Goal: Task Accomplishment & Management: Complete application form

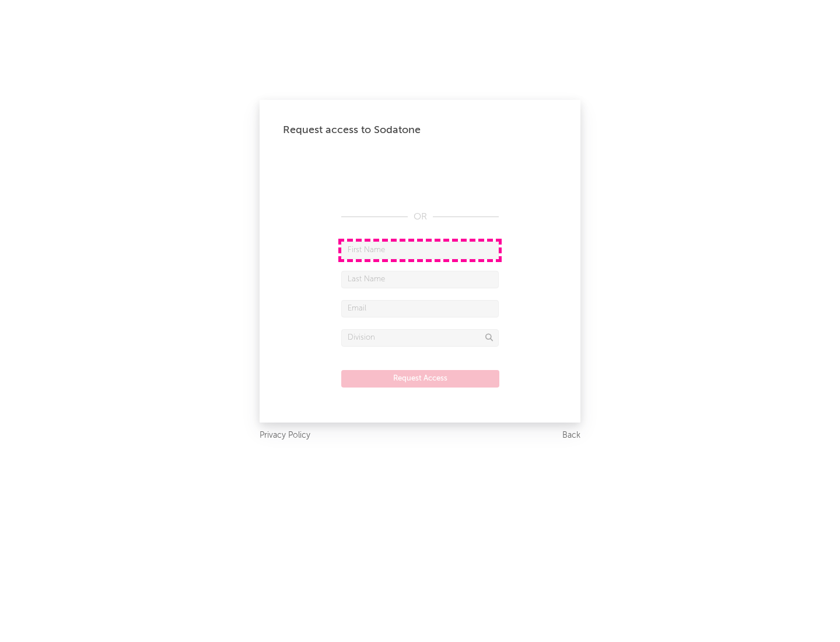
click at [420, 250] on input "text" at bounding box center [420, 251] width 158 height 18
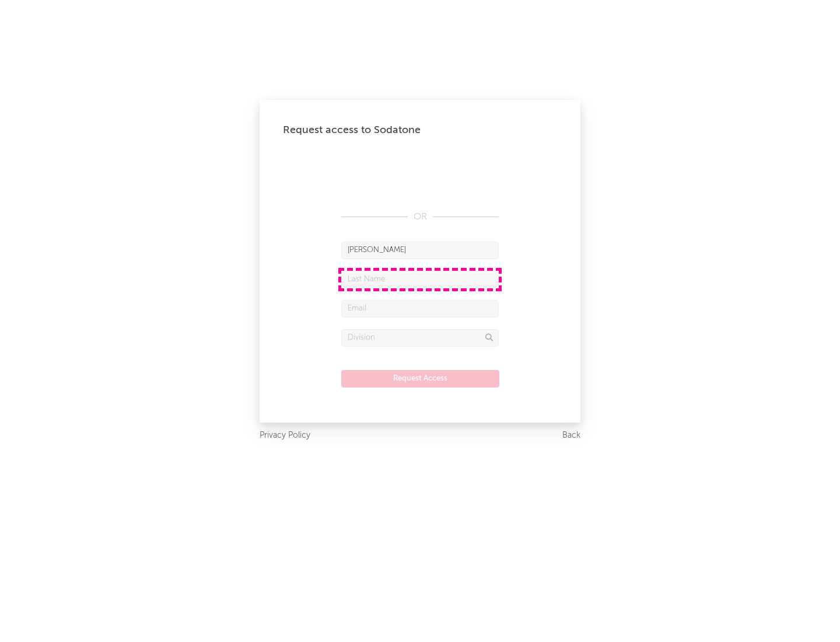
type input "[PERSON_NAME]"
click at [420, 279] on input "text" at bounding box center [420, 280] width 158 height 18
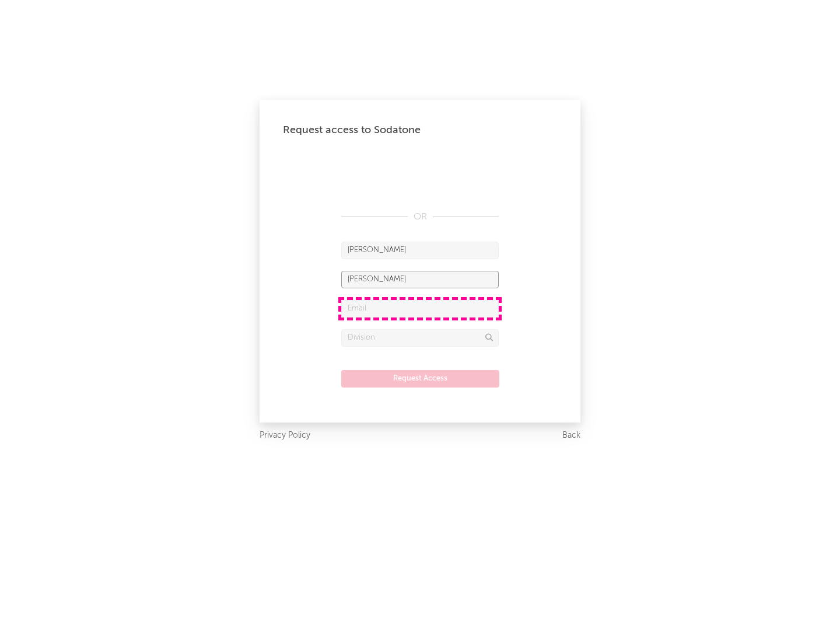
type input "[PERSON_NAME]"
click at [420, 308] on input "text" at bounding box center [420, 309] width 158 height 18
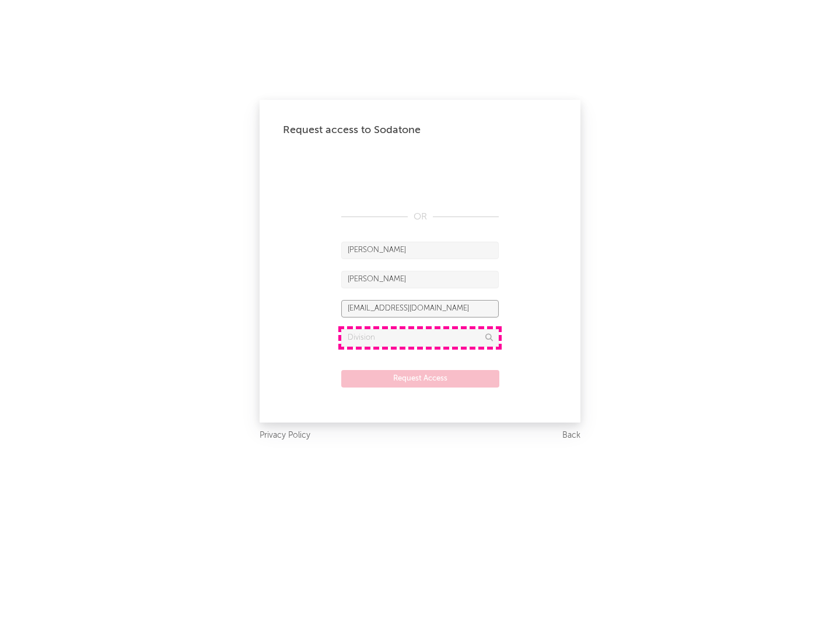
type input "[EMAIL_ADDRESS][DOMAIN_NAME]"
click at [420, 337] on input "text" at bounding box center [420, 338] width 158 height 18
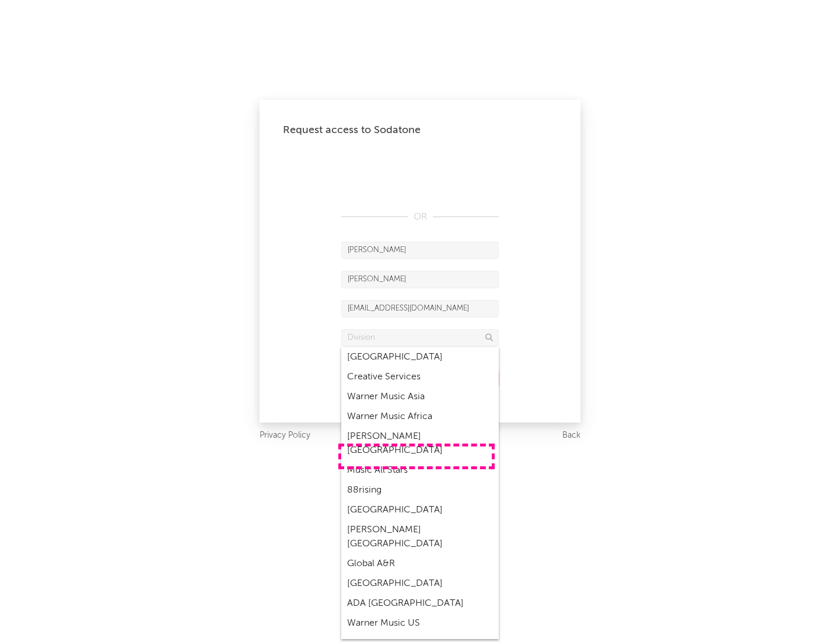
click at [417, 460] on div "Music All Stars" at bounding box center [420, 470] width 158 height 20
type input "Music All Stars"
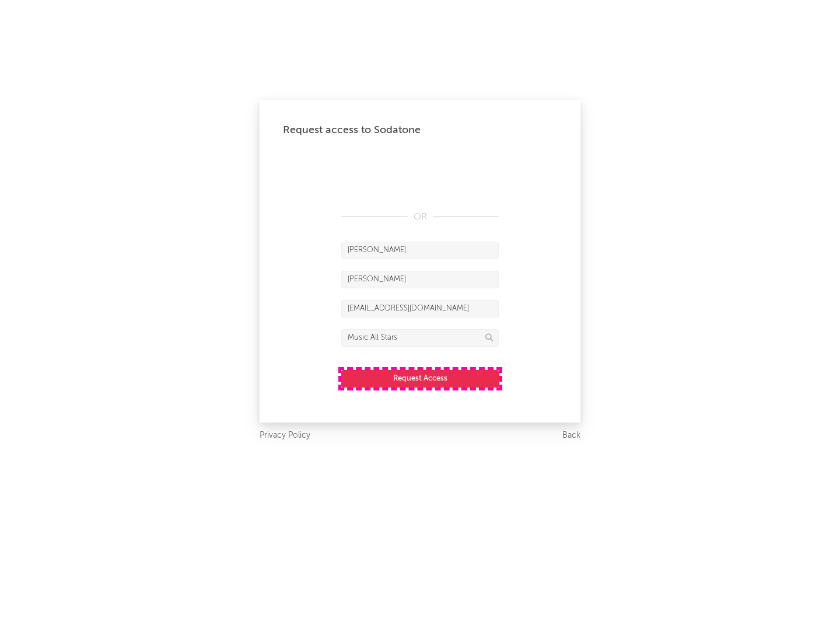
click at [420, 378] on button "Request Access" at bounding box center [420, 379] width 158 height 18
